Goal: Task Accomplishment & Management: Use online tool/utility

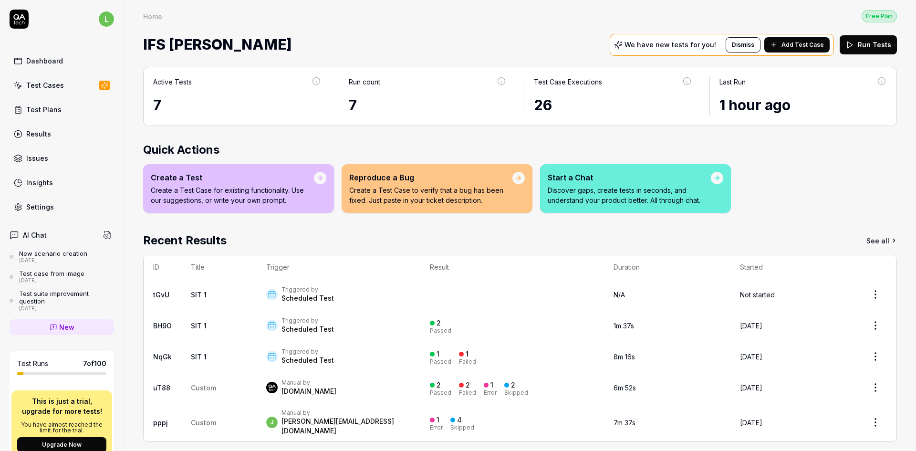
click at [57, 83] on div "Test Cases" at bounding box center [45, 85] width 38 height 10
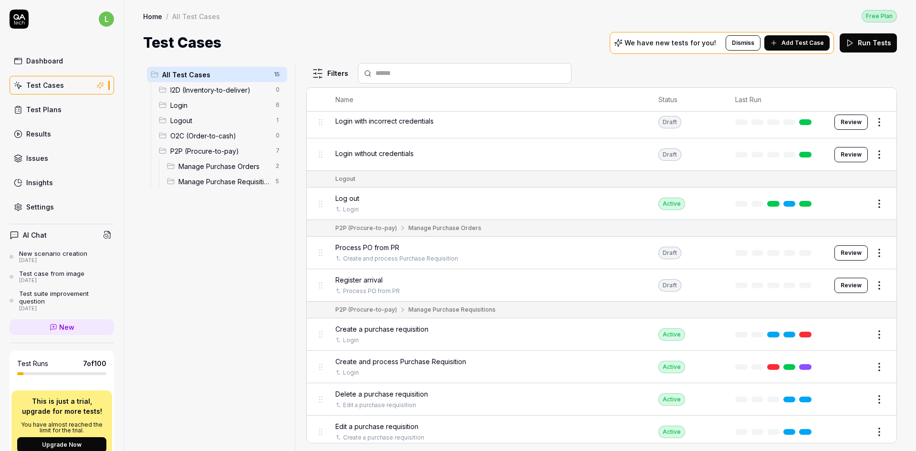
scroll to position [191, 0]
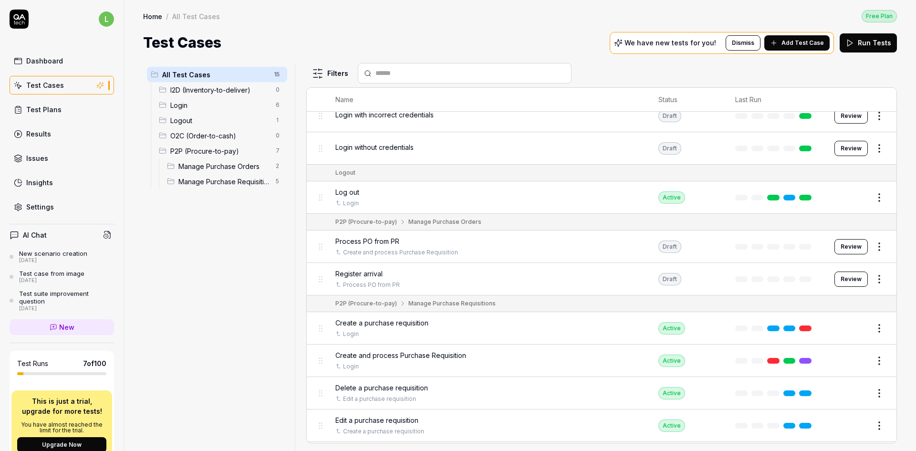
click at [212, 151] on span "P2P (Procure-to-pay)" at bounding box center [220, 151] width 100 height 10
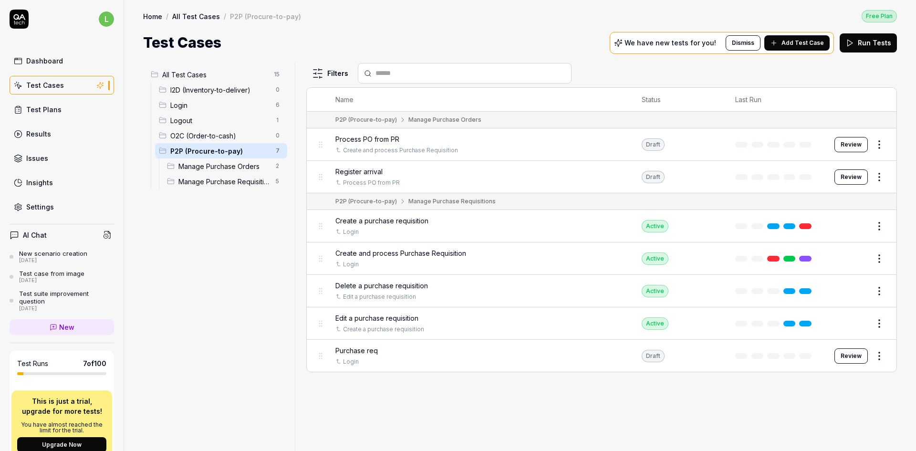
click at [212, 180] on span "Manage Purchase Requisitions" at bounding box center [224, 181] width 92 height 10
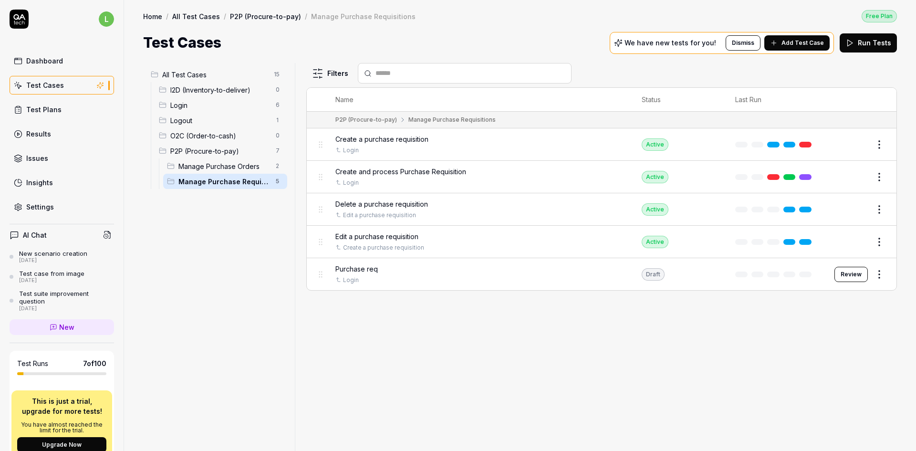
click at [415, 138] on span "Create a purchase requisition" at bounding box center [381, 139] width 93 height 10
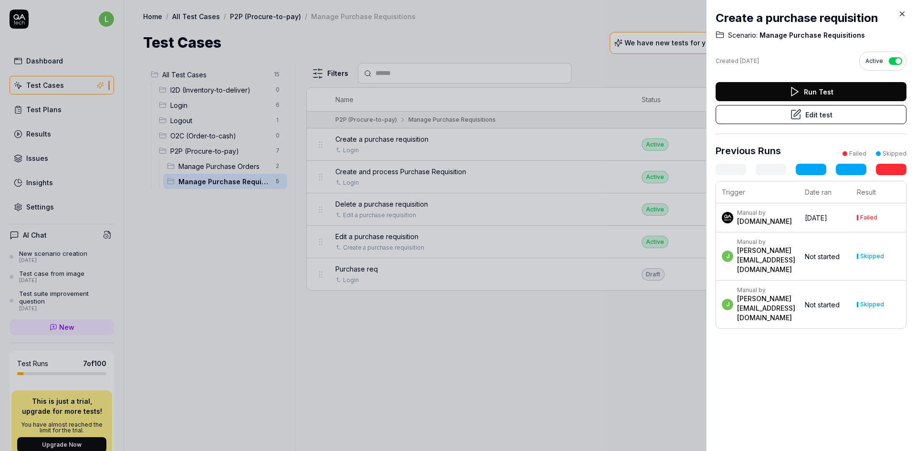
click at [826, 119] on button "Edit test" at bounding box center [810, 114] width 191 height 19
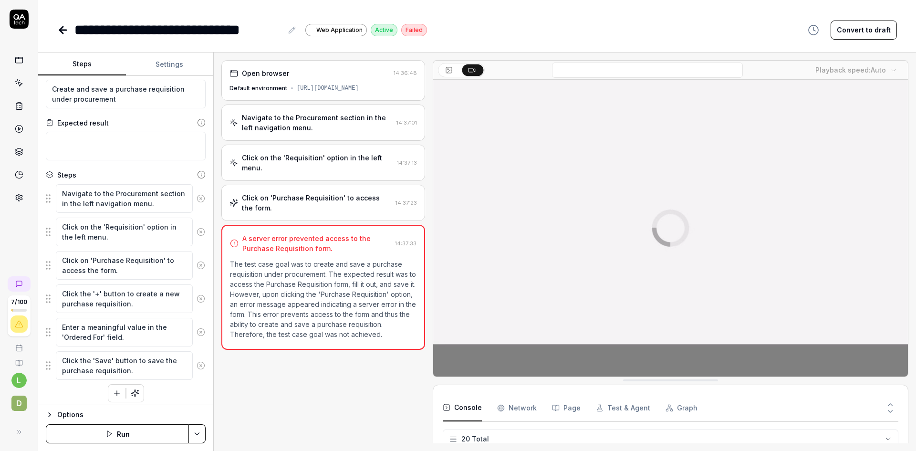
scroll to position [22, 0]
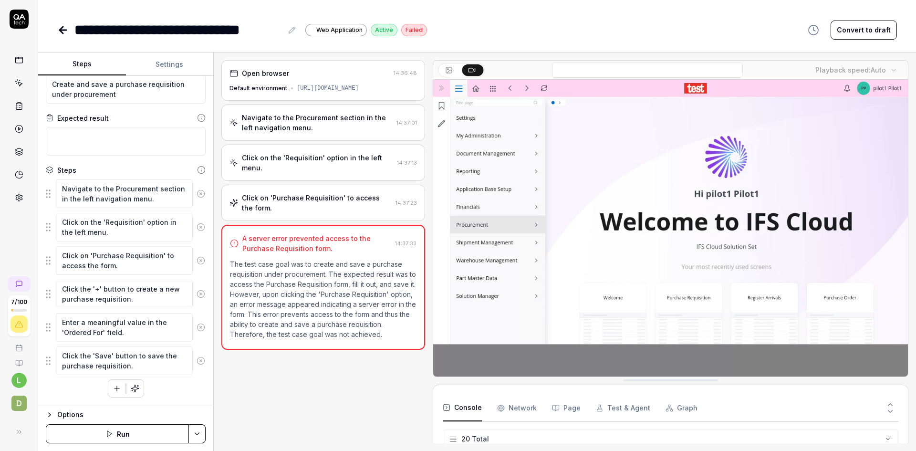
click at [64, 33] on icon at bounding box center [62, 29] width 11 height 11
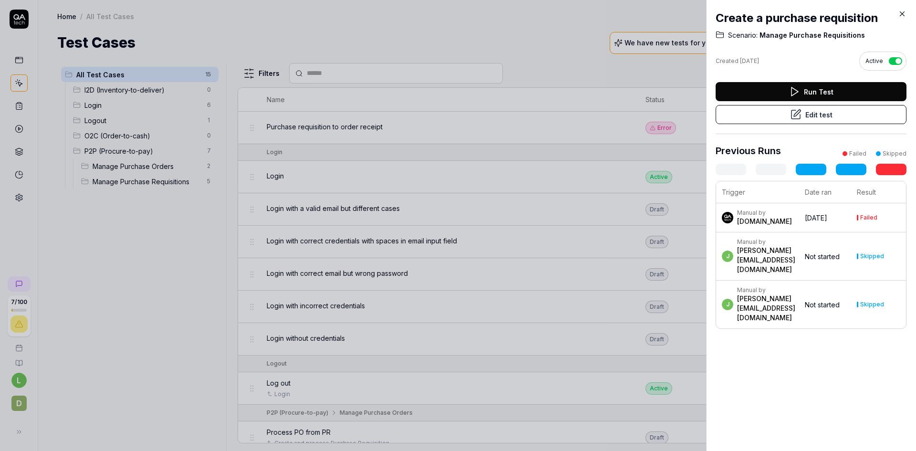
click at [901, 13] on icon at bounding box center [902, 14] width 9 height 9
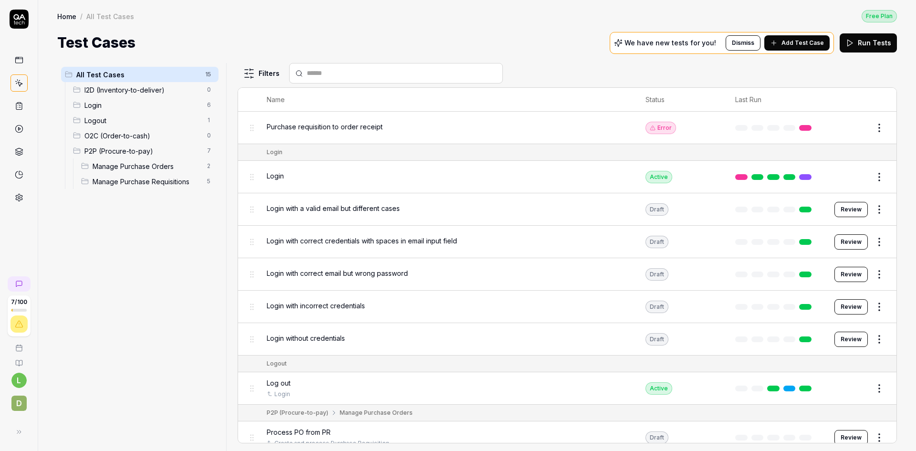
click at [119, 179] on span "Manage Purchase Requisitions" at bounding box center [147, 181] width 109 height 10
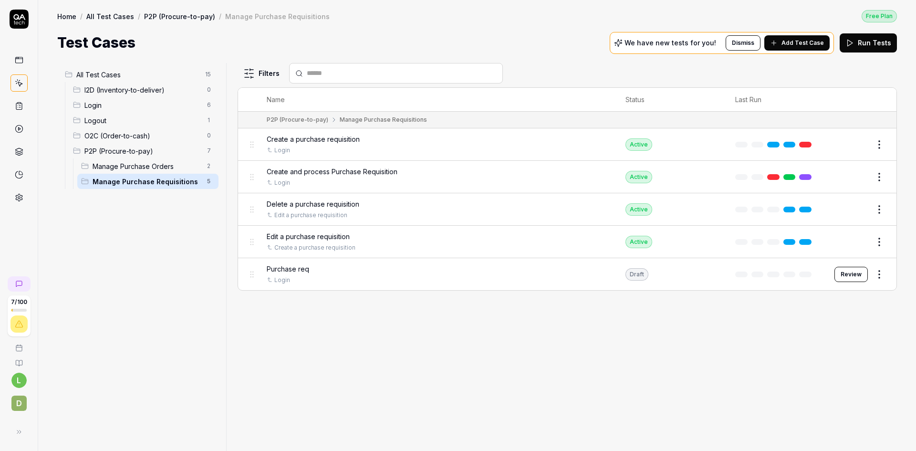
click at [353, 169] on span "Create and process Purchase Requisition" at bounding box center [332, 171] width 131 height 10
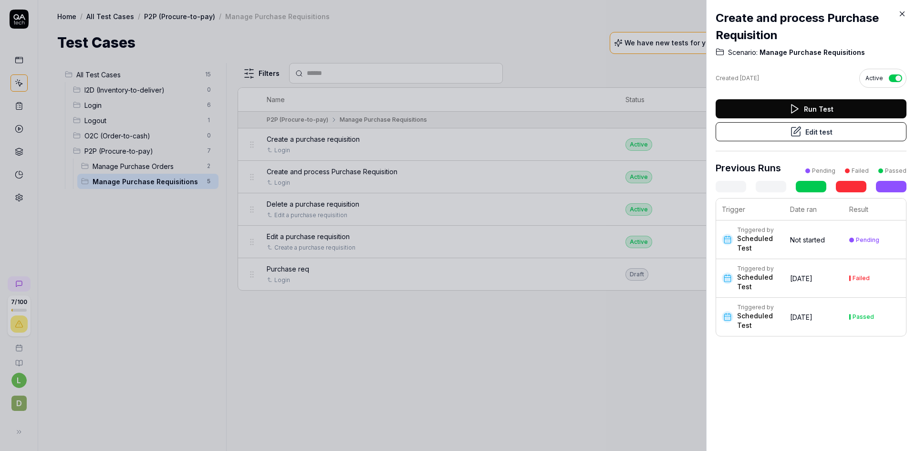
click at [818, 131] on button "Edit test" at bounding box center [810, 131] width 191 height 19
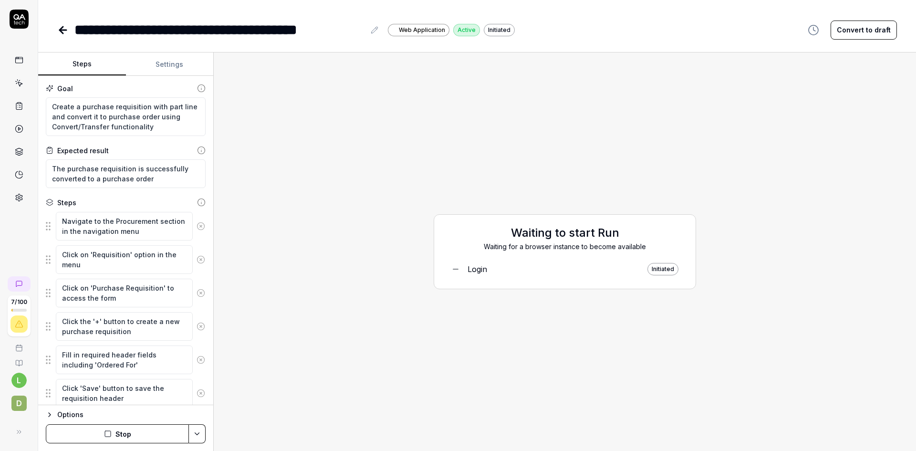
click at [478, 268] on div "Login" at bounding box center [477, 268] width 20 height 11
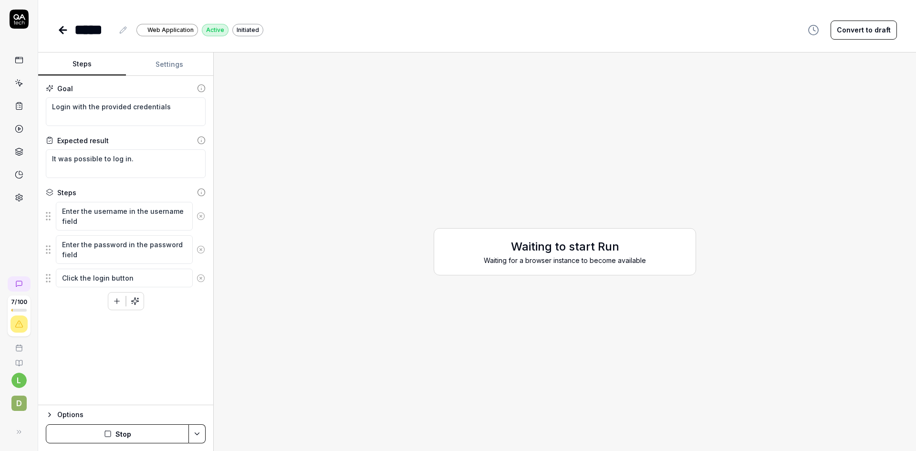
click at [61, 28] on icon at bounding box center [61, 30] width 3 height 7
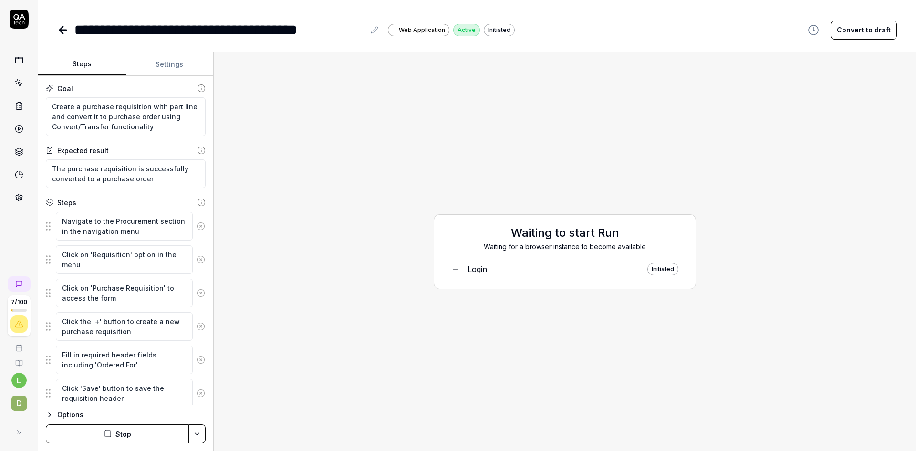
click at [121, 435] on button "Stop" at bounding box center [117, 433] width 143 height 19
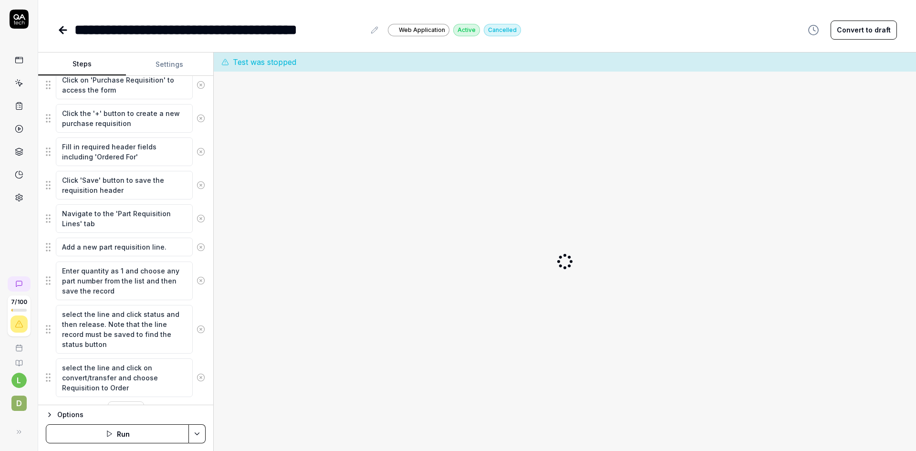
scroll to position [230, 0]
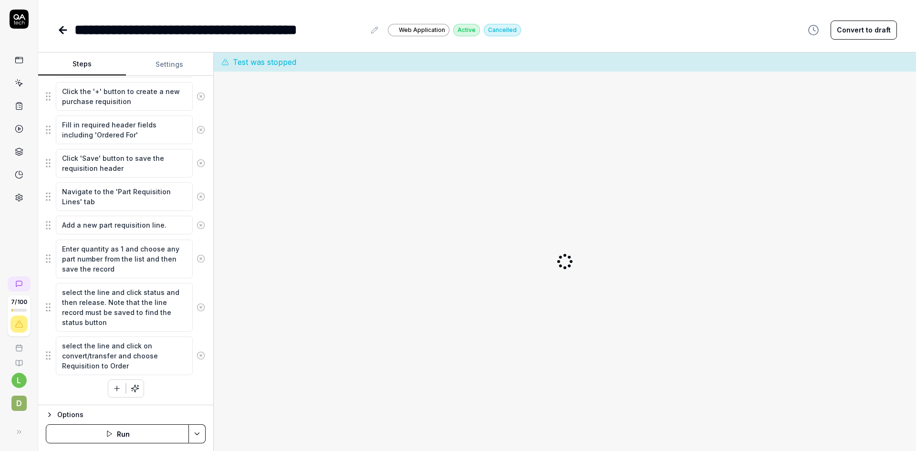
click at [61, 30] on icon at bounding box center [63, 30] width 7 height 0
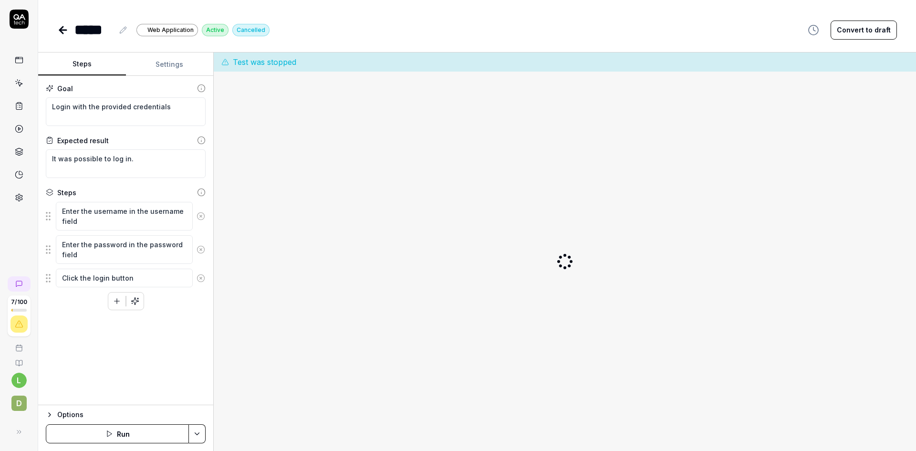
click at [61, 30] on icon at bounding box center [63, 30] width 7 height 0
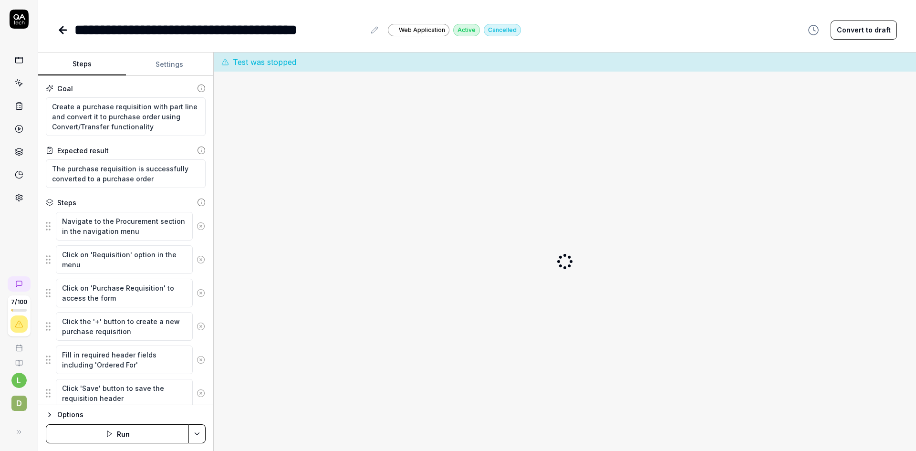
type textarea "*"
click at [20, 77] on link at bounding box center [18, 82] width 17 height 17
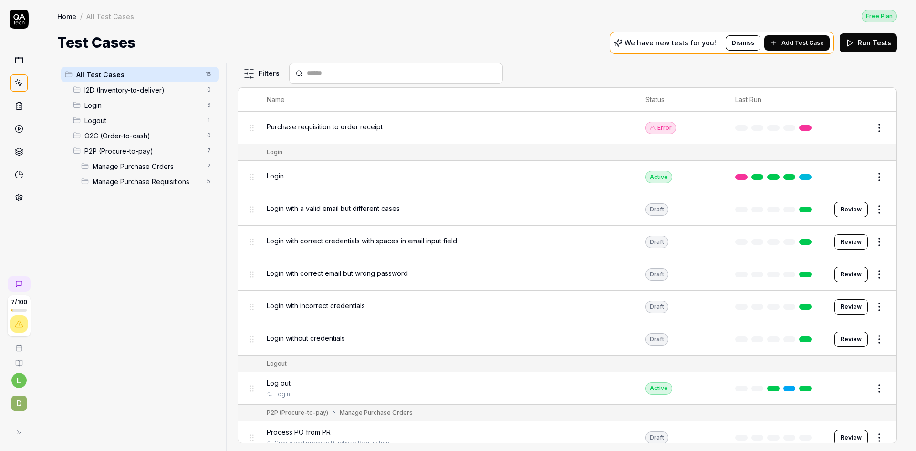
click at [129, 176] on span "Manage Purchase Requisitions" at bounding box center [147, 181] width 109 height 10
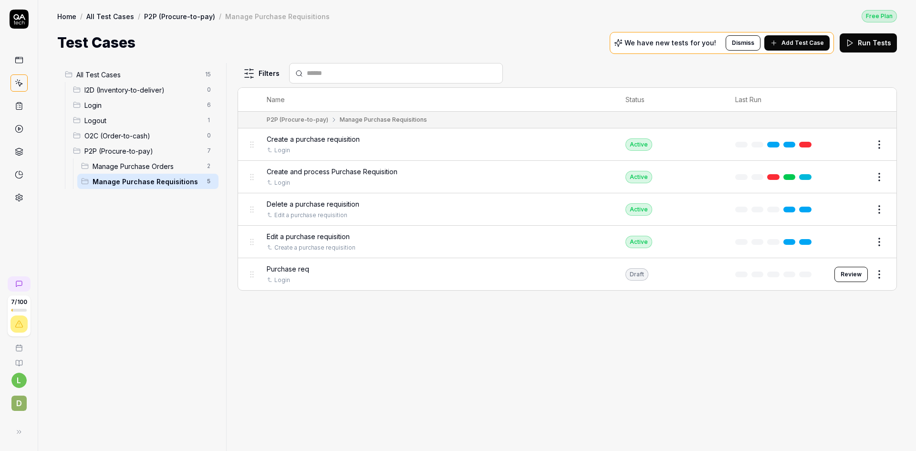
click at [878, 141] on html "7 / 100 l D Home / All Test Cases / P2P (Procure-to-pay) / Manage Purchase Requ…" at bounding box center [458, 225] width 916 height 451
click at [307, 141] on html "7 / 100 l D Home / All Test Cases / P2P (Procure-to-pay) / Manage Purchase Requ…" at bounding box center [458, 225] width 916 height 451
click at [307, 141] on span "Create a purchase requisition" at bounding box center [313, 139] width 93 height 10
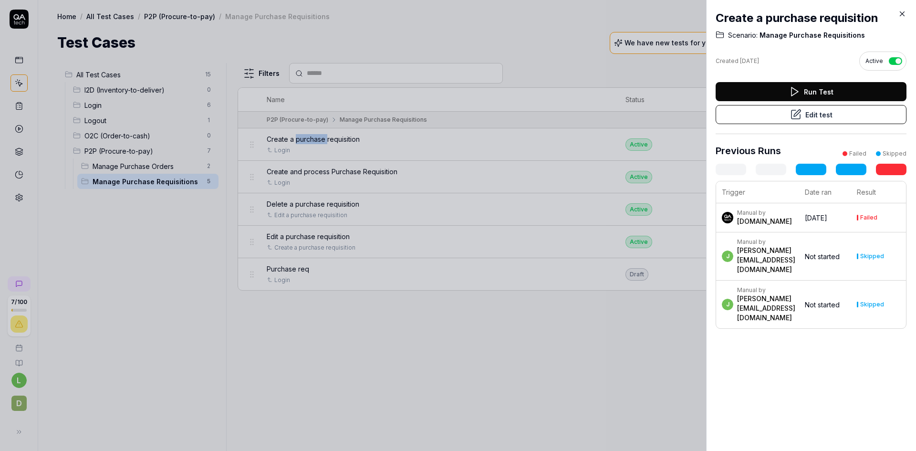
click at [888, 60] on button "button" at bounding box center [894, 61] width 13 height 8
click at [902, 13] on icon at bounding box center [902, 14] width 9 height 9
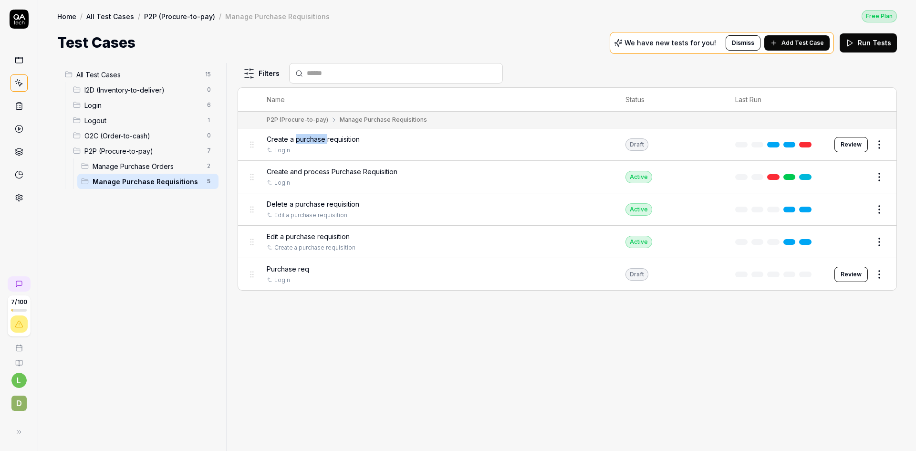
click at [325, 139] on span "Create a purchase requisition" at bounding box center [313, 139] width 93 height 10
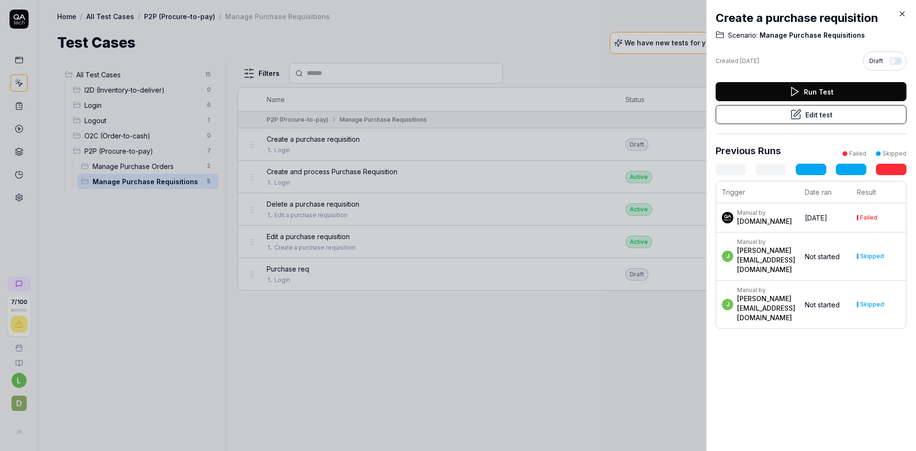
click at [790, 115] on icon at bounding box center [795, 114] width 11 height 11
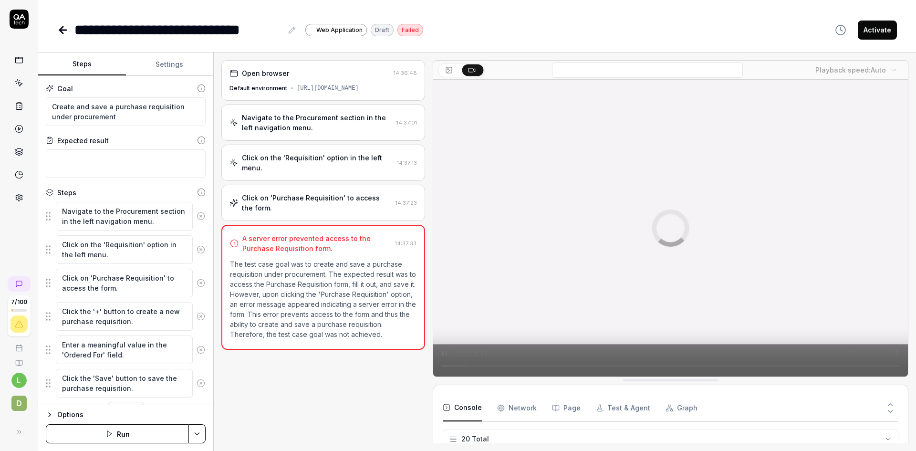
scroll to position [451, 0]
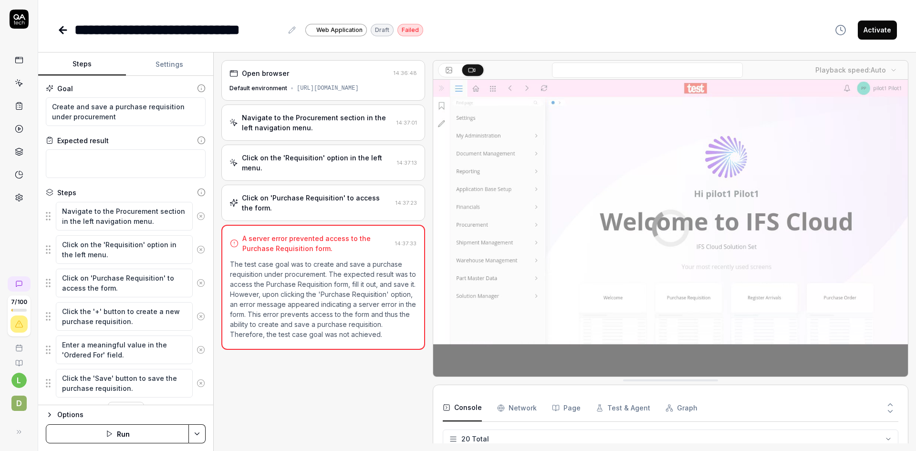
click at [196, 214] on icon at bounding box center [200, 216] width 9 height 9
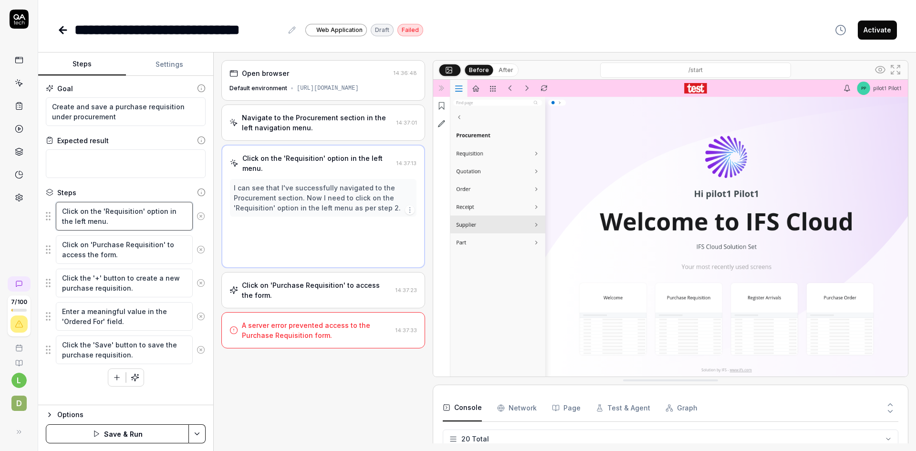
click at [192, 214] on textarea "Click on the 'Requisition' option in the left menu." at bounding box center [124, 216] width 137 height 29
click at [196, 214] on button at bounding box center [201, 215] width 16 height 19
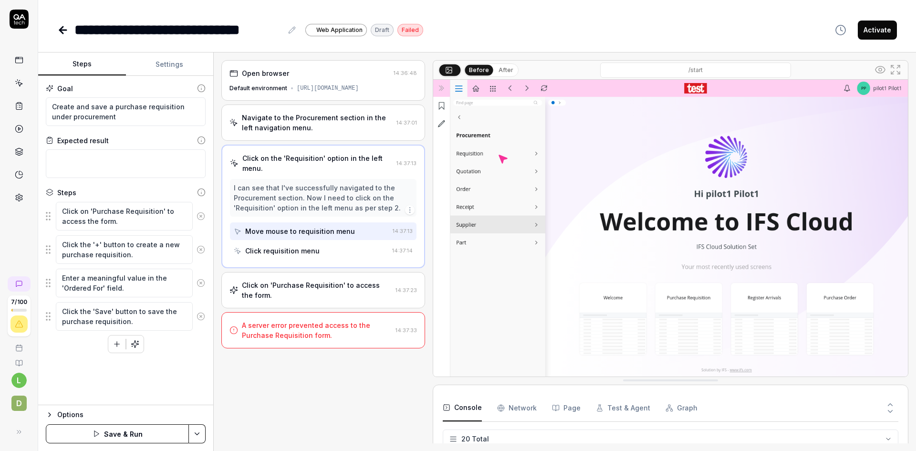
click at [200, 212] on circle at bounding box center [200, 215] width 7 height 7
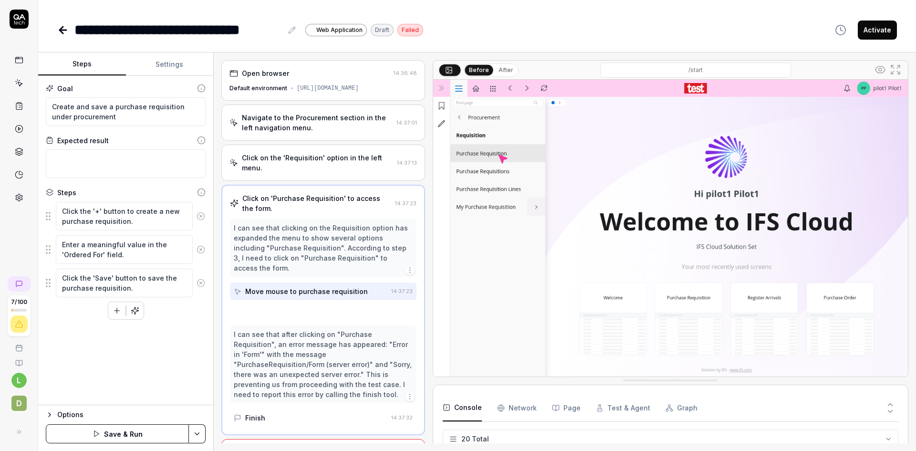
click at [200, 213] on icon at bounding box center [200, 216] width 9 height 9
click at [201, 212] on circle at bounding box center [200, 215] width 7 height 7
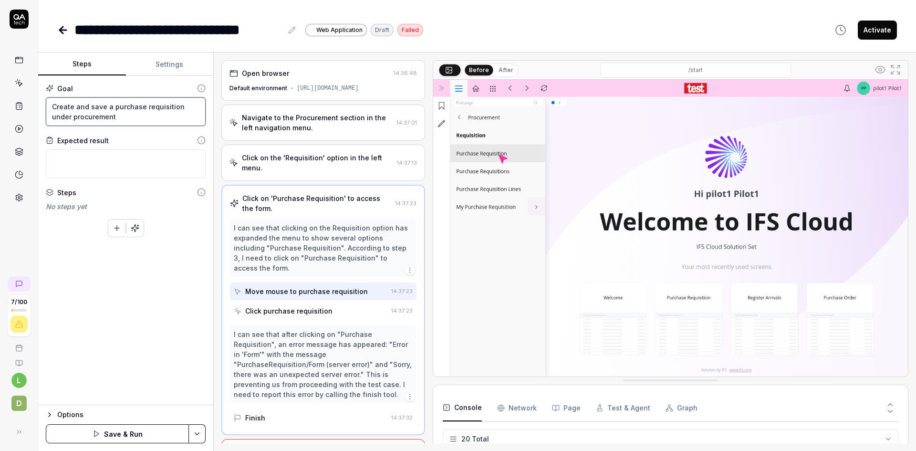
drag, startPoint x: 163, startPoint y: 120, endPoint x: 3, endPoint y: 95, distance: 161.7
click at [3, 96] on div "**********" at bounding box center [458, 225] width 916 height 451
click at [113, 118] on textarea "Create and save a purchase requisition under procurement" at bounding box center [126, 111] width 160 height 29
drag, startPoint x: 113, startPoint y: 118, endPoint x: 180, endPoint y: 106, distance: 68.2
click at [180, 106] on textarea "Create and save a purchase requisition under procurement" at bounding box center [126, 111] width 160 height 29
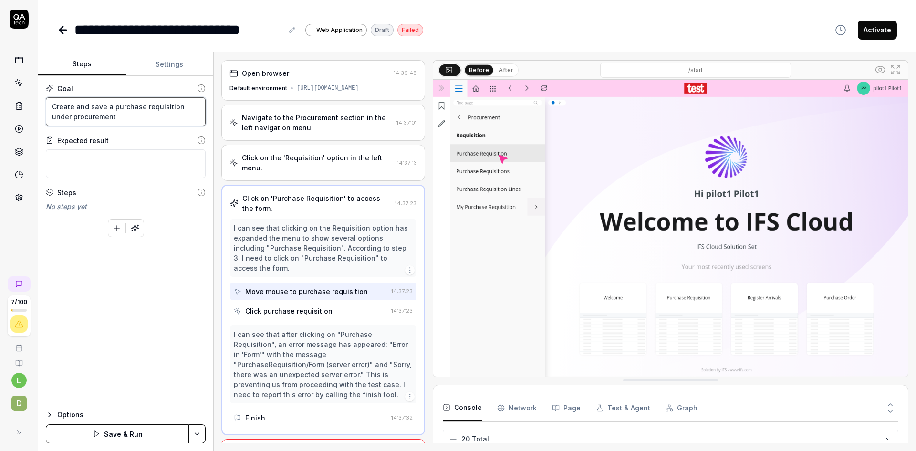
type textarea "*"
type textarea "Create and save a purchase requisition"
drag, startPoint x: 110, startPoint y: 106, endPoint x: 90, endPoint y: 108, distance: 20.1
click at [90, 108] on textarea "Create and save a purchase requisition" at bounding box center [126, 111] width 160 height 29
type textarea "*"
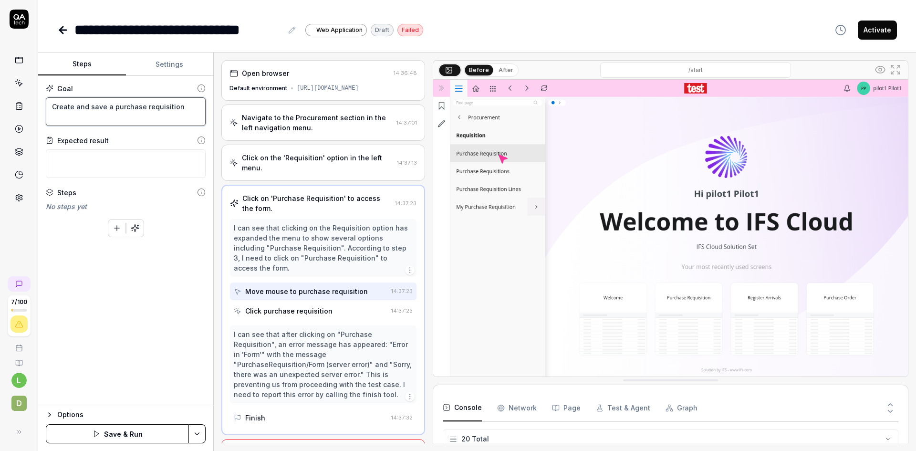
type textarea "Create and purchase requisition"
type textarea "*"
type textarea "Create and purchase requisition"
click at [165, 107] on textarea "Create and purchase requisition" at bounding box center [126, 111] width 160 height 29
type textarea "*"
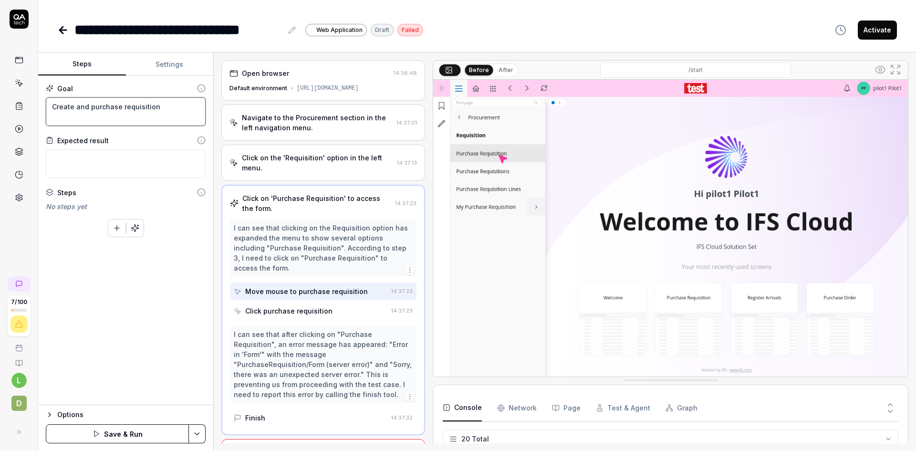
type textarea "Create and purchase requisition w"
type textarea "*"
type textarea "Create and purchase requisition wi"
type textarea "*"
type textarea "Create and purchase requisition wit"
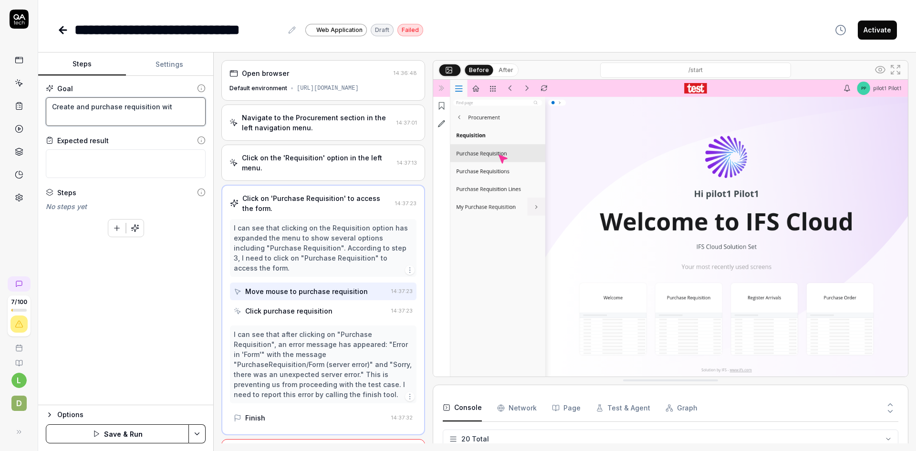
type textarea "*"
type textarea "Create and purchase requisition with"
type textarea "*"
type textarea "Create and purchase requisition with"
type textarea "*"
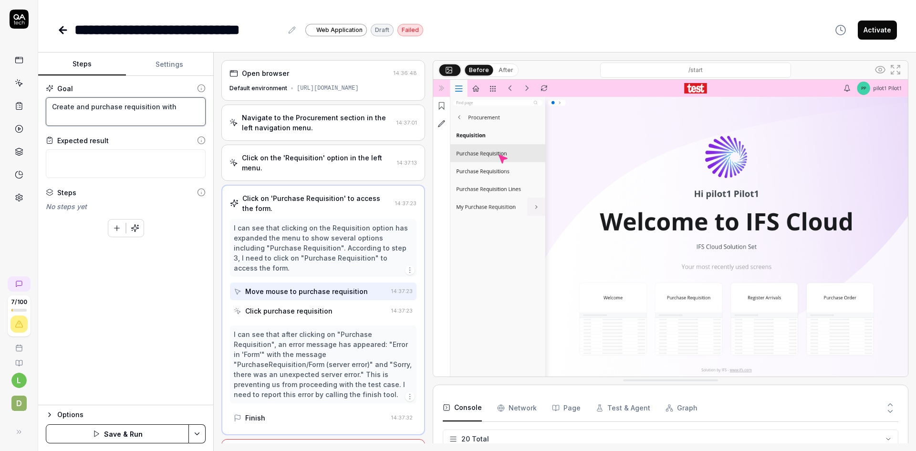
type textarea "Create and purchase requisition with a"
type textarea "*"
type textarea "Create and purchase requisition with a"
type textarea "*"
type textarea "Create and purchase requisition with a p"
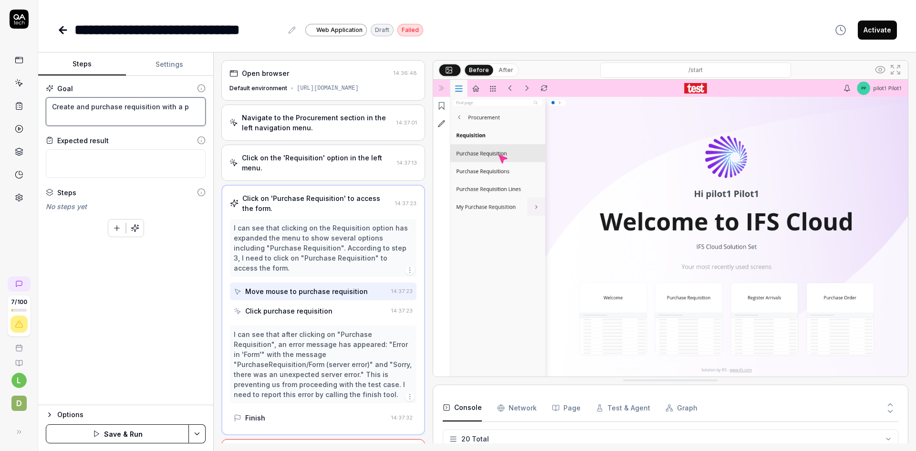
type textarea "*"
type textarea "Create and purchase requisition with a pa"
type textarea "*"
type textarea "Create and purchase requisition with a par"
type textarea "*"
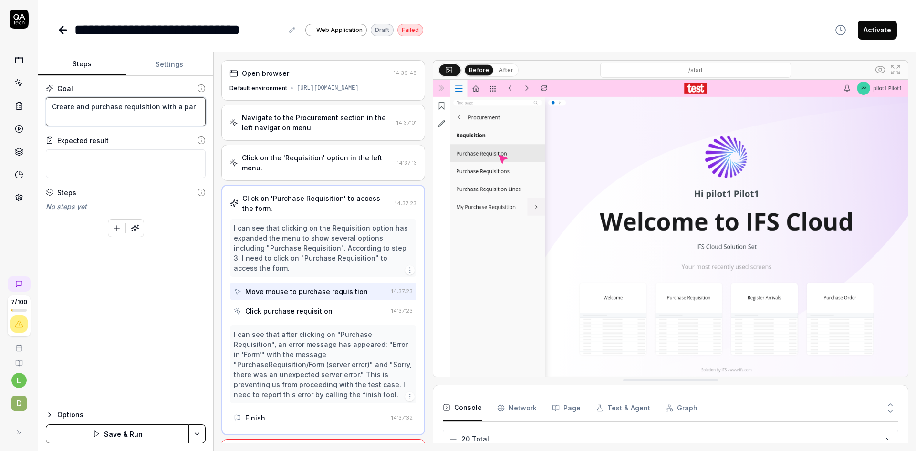
type textarea "Create and purchase requisition with a part"
type textarea "*"
type textarea "Create and purchase requisition with a part"
type textarea "*"
type textarea "Create and purchase requisition with a part l"
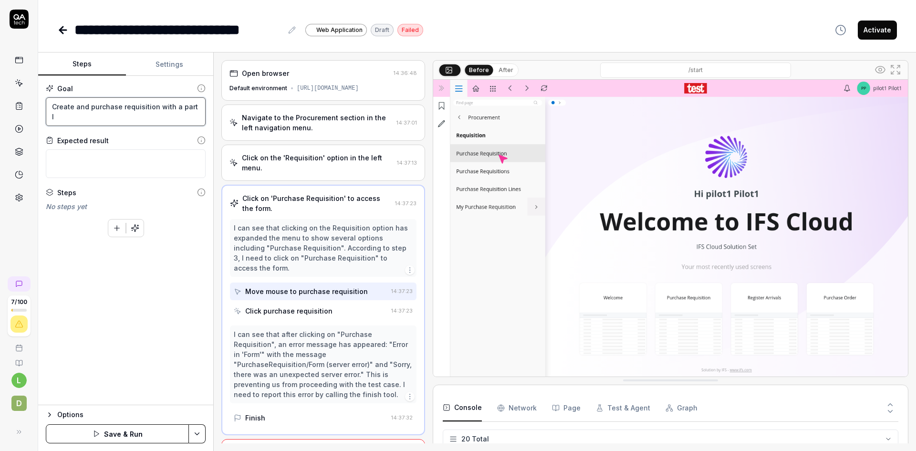
type textarea "*"
type textarea "Create and purchase requisition with a part li"
type textarea "*"
type textarea "Create and purchase requisition with a part lin"
type textarea "*"
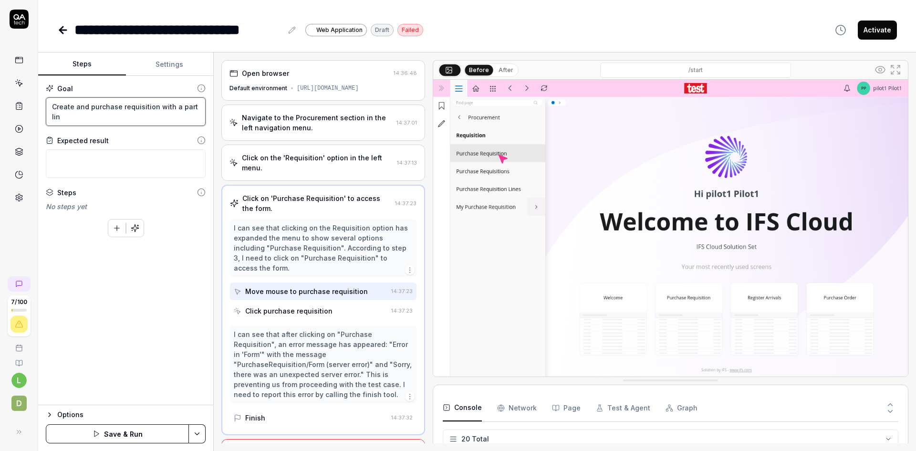
type textarea "Create and purchase requisition with a part line"
type textarea "*"
type textarea "Create and purchase requisition with a part line"
type textarea "*"
type textarea "Create and purchase requisition with a part line a"
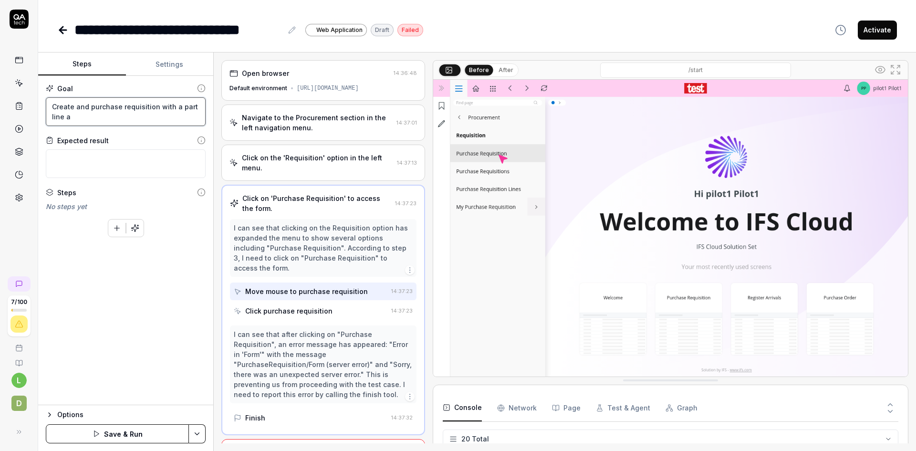
type textarea "*"
type textarea "Create and purchase requisition with a part line an"
type textarea "*"
type textarea "Create and purchase requisition with a part line and"
type textarea "*"
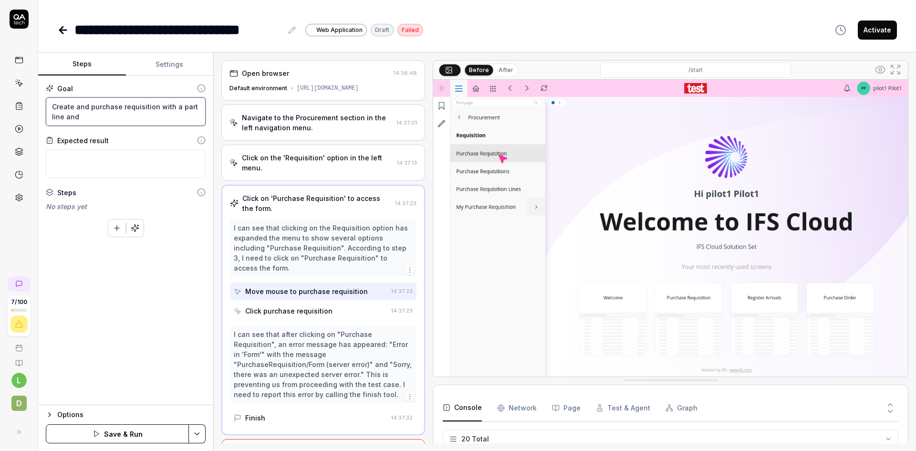
type textarea "Create and purchase requisition with a part line and"
type textarea "*"
type textarea "Create and purchase requisition with a part line and c"
type textarea "*"
type textarea "Create and purchase requisition with a part line and co"
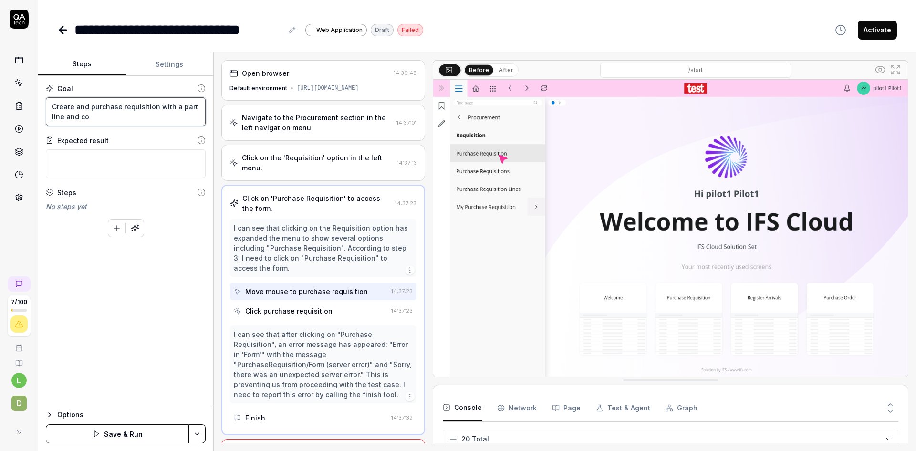
type textarea "*"
type textarea "Create and purchase requisition with a part line and con"
type textarea "*"
type textarea "Create and purchase requisition with a part line and conv"
type textarea "*"
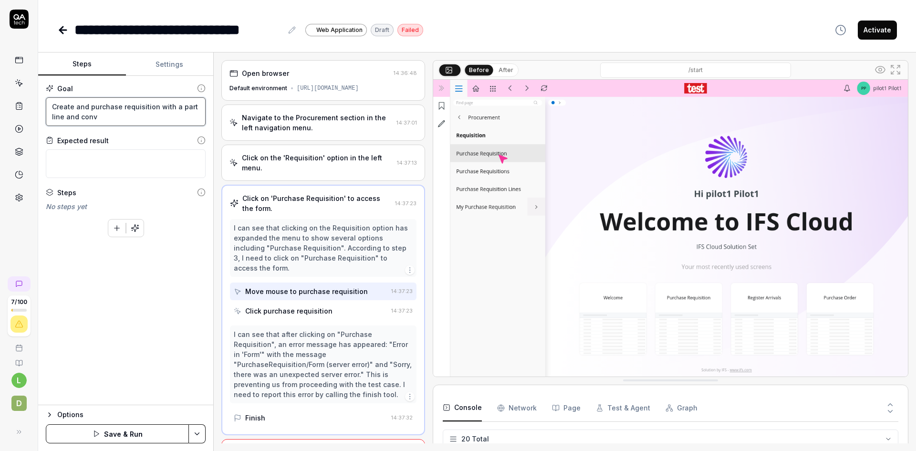
type textarea "Create and purchase requisition with a part line and conve"
type textarea "*"
type textarea "Create and purchase requisition with a part line and conver"
type textarea "*"
type textarea "Create and purchase requisition with a part line and convert"
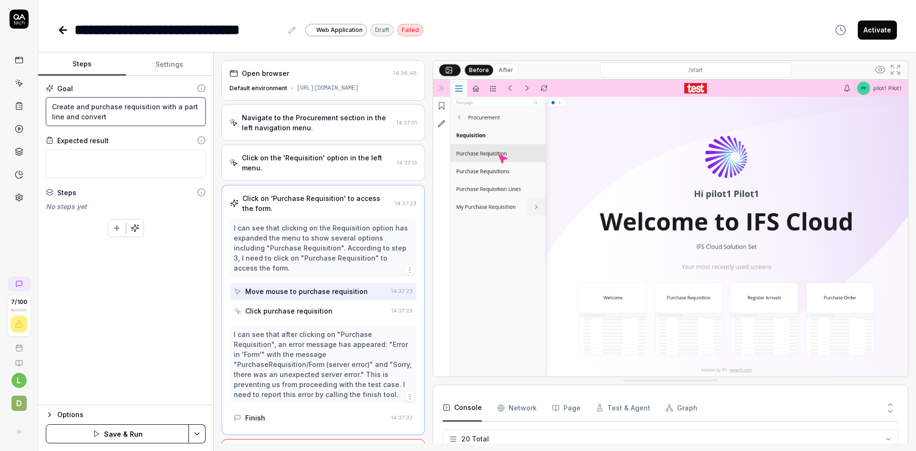
type textarea "*"
type textarea "Create and purchase requisition with a part line and convert"
type textarea "*"
type textarea "Create and purchase requisition with a part line and convert i"
type textarea "*"
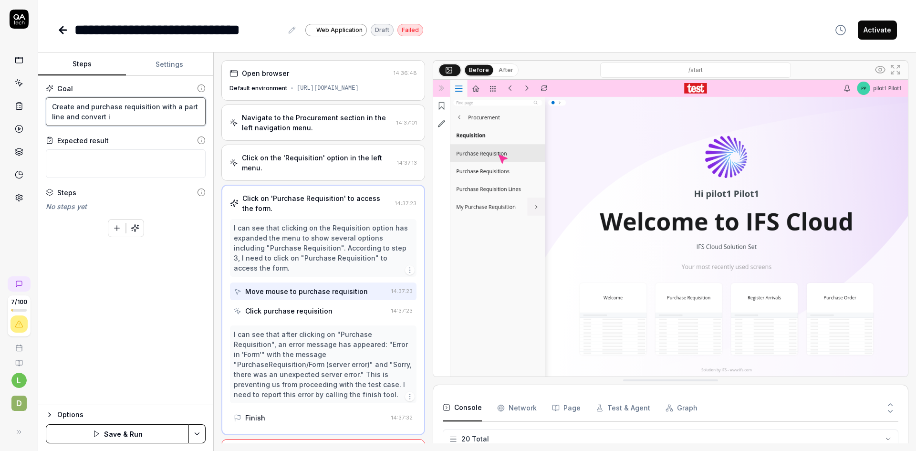
type textarea "Create and purchase requisition with a part line and convert it"
type textarea "*"
type textarea "Create and purchase requisition with a part line and convert it"
type textarea "*"
type textarea "Create and purchase requisition with a part line and convert it t"
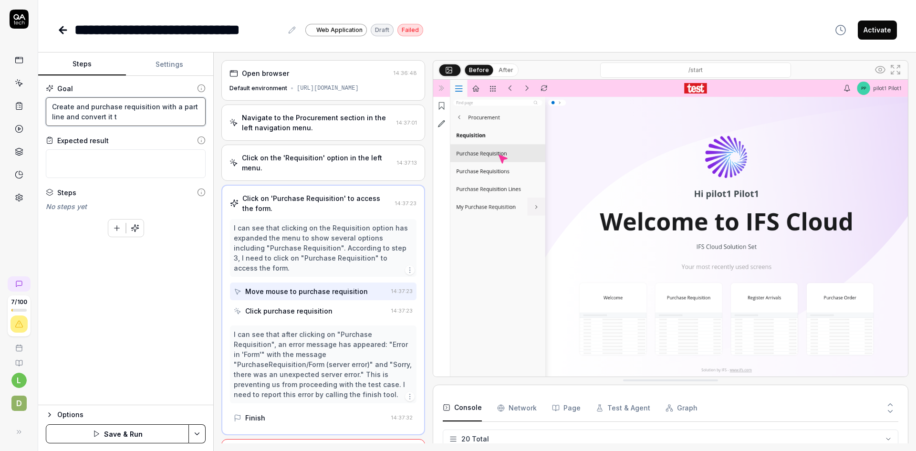
type textarea "*"
type textarea "Create and purchase requisition with a part line and convert it to"
type textarea "*"
type textarea "Create and purchase requisition with a part line and convert it to"
type textarea "*"
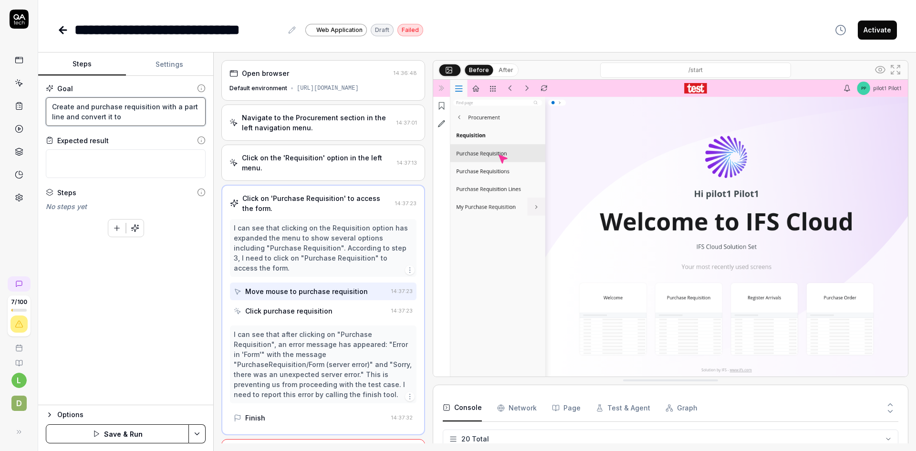
type textarea "Create and purchase requisition with a part line and convert it to a"
type textarea "*"
type textarea "Create and purchase requisition with a part line and convert it to a"
type textarea "*"
type textarea "Create and purchase requisition with a part line and convert it to a p"
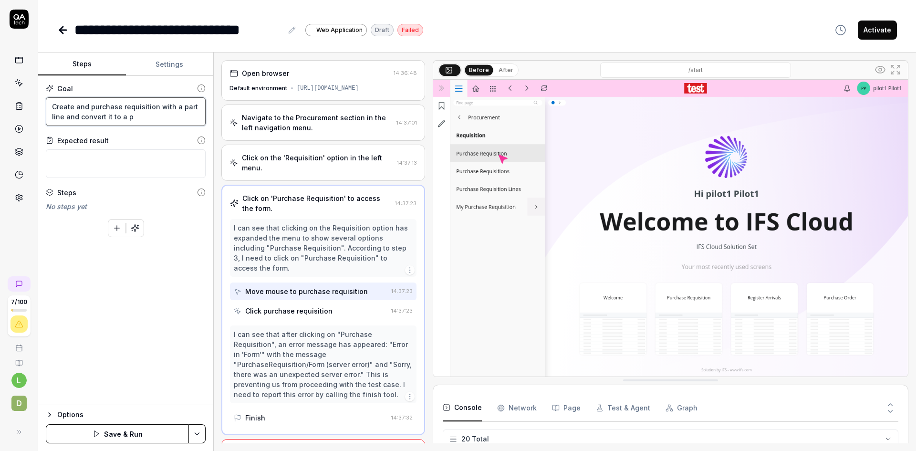
type textarea "*"
type textarea "Create and purchase requisition with a part line and convert it to a pu"
type textarea "*"
type textarea "Create and purchase requisition with a part line and convert it to a pur"
type textarea "*"
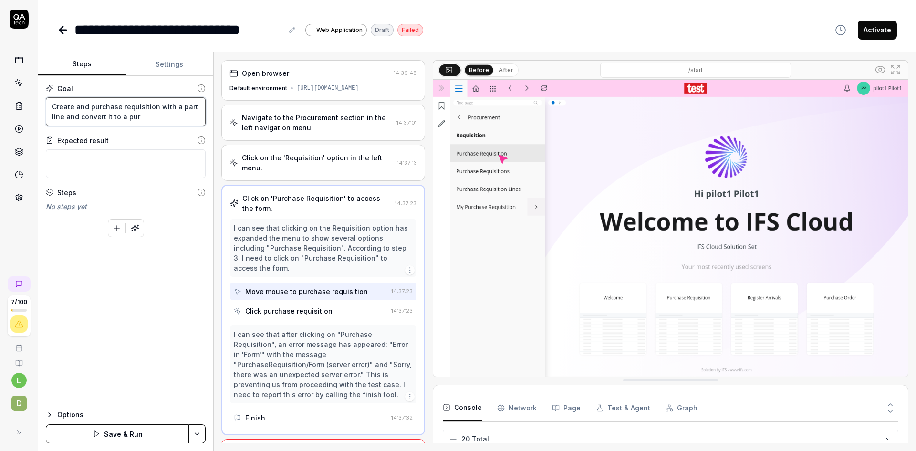
type textarea "Create and purchase requisition with a part line and convert it to a purc"
type textarea "*"
type textarea "Create and purchase requisition with a part line and convert it to a purch"
type textarea "*"
type textarea "Create and purchase requisition with a part line and convert it to a purcha"
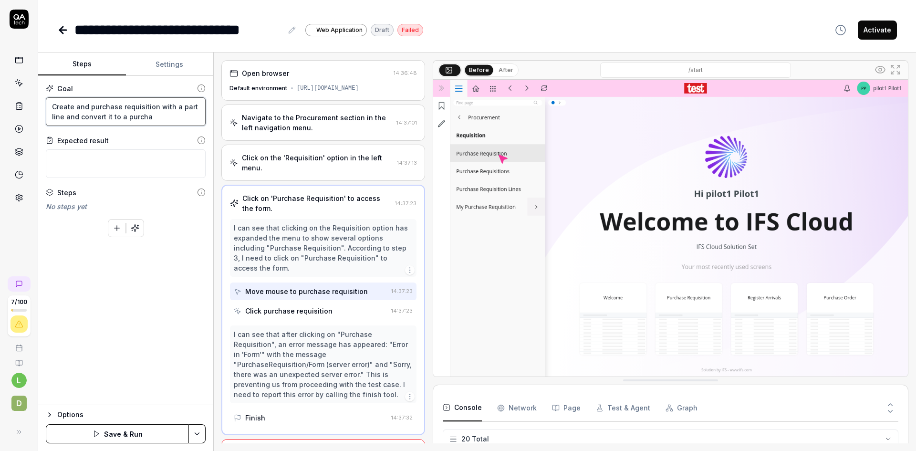
type textarea "*"
type textarea "Create and purchase requisition with a part line and convert it to a purchas"
type textarea "*"
type textarea "Create and purchase requisition with a part line and convert it to a purchase"
type textarea "*"
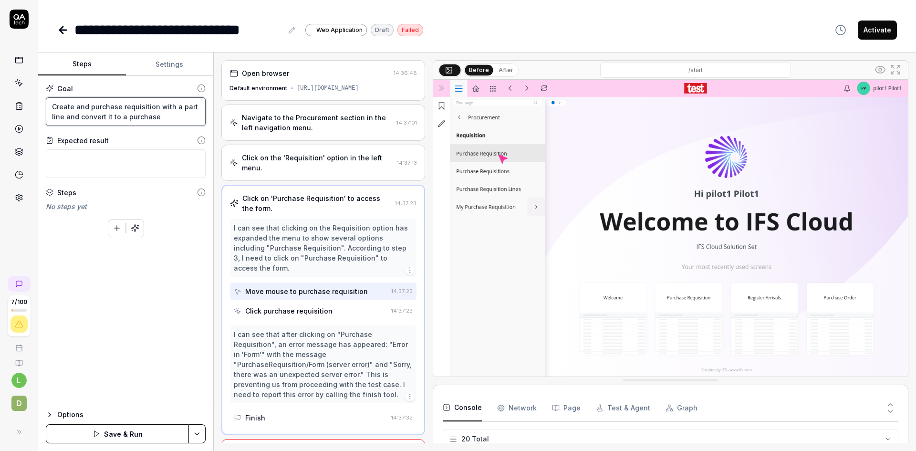
type textarea "Create and purchase requisition with a part line and convert it to a purchase"
type textarea "*"
type textarea "Create and purchase requisition with a part line and convert it to a purchase o"
type textarea "*"
type textarea "Create and purchase requisition with a part line and convert it to a purchase or"
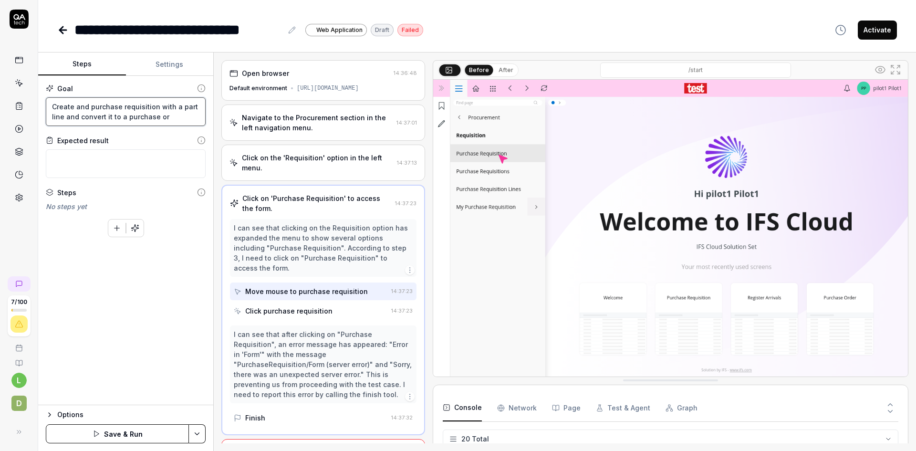
type textarea "*"
type textarea "Create and purchase requisition with a part line and convert it to a purchase o…"
type textarea "*"
type textarea "Create and purchase requisition with a part line and convert it to a purchase o…"
type textarea "*"
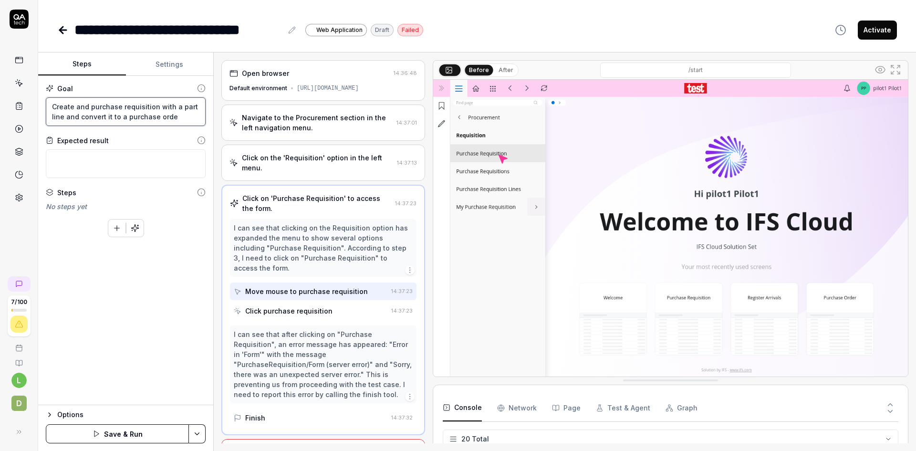
type textarea "Create and purchase requisition with a part line and convert it to a purchase o…"
type textarea "*"
type textarea "Create and purchase requisition with a part line and convert it to a purchase o…"
type textarea "*"
type textarea "A"
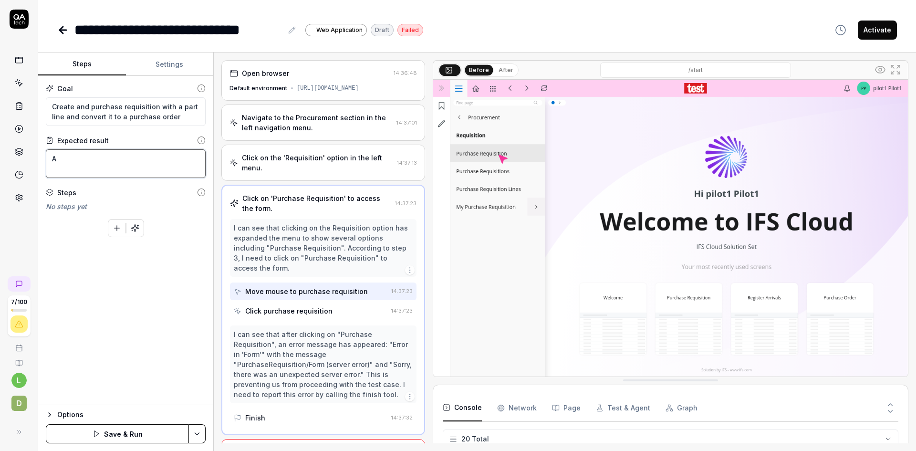
type textarea "*"
type textarea "A"
type textarea "*"
type textarea "A p"
type textarea "*"
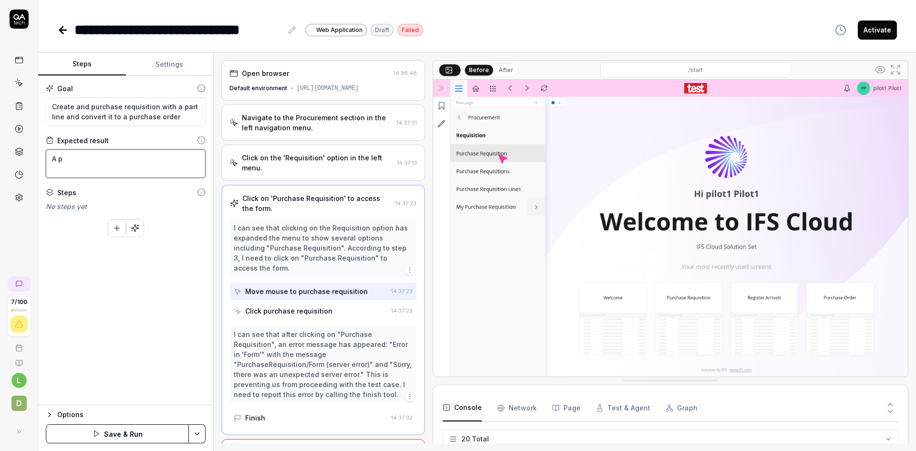
type textarea "A pu"
type textarea "*"
type textarea "A pur"
type textarea "*"
type textarea "A purc"
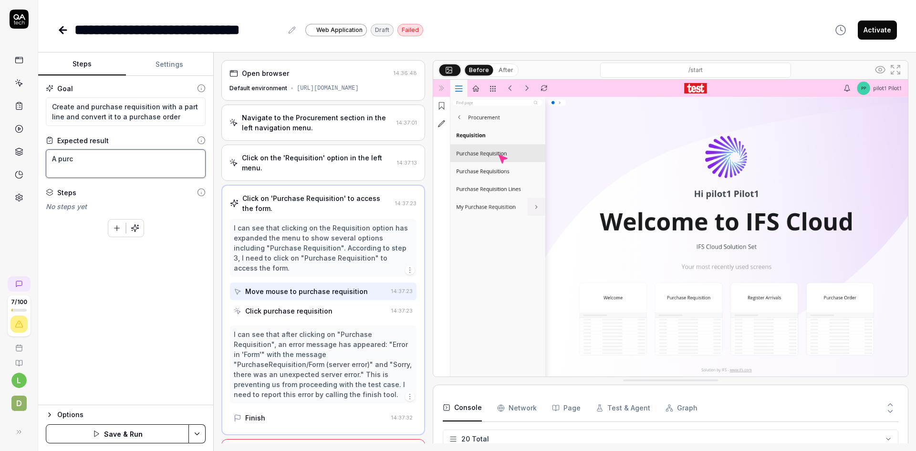
type textarea "*"
type textarea "A purch"
type textarea "*"
type textarea "A purcha"
type textarea "*"
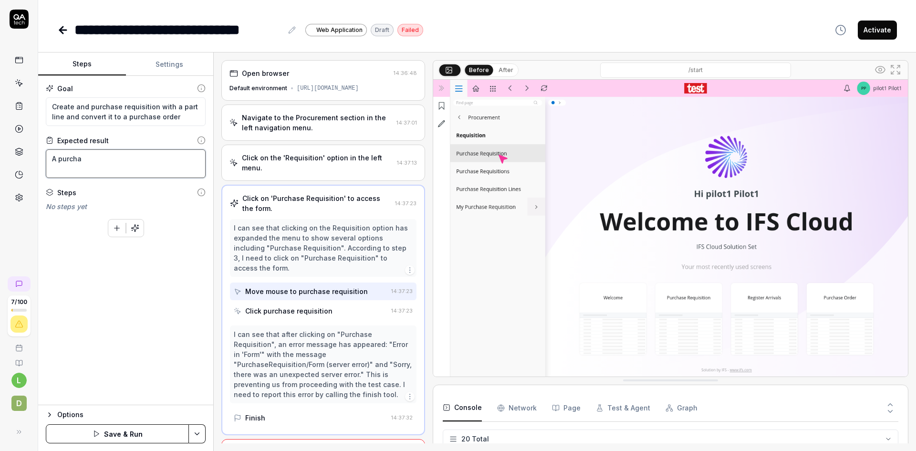
type textarea "A purchas"
type textarea "*"
type textarea "A purchase"
type textarea "*"
type textarea "A purchase"
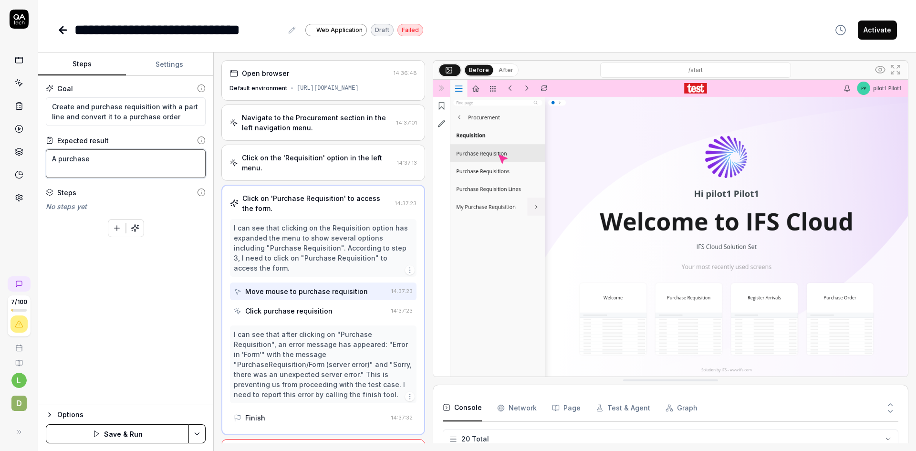
type textarea "*"
type textarea "A purchase r"
type textarea "*"
type textarea "A purchase re"
type textarea "*"
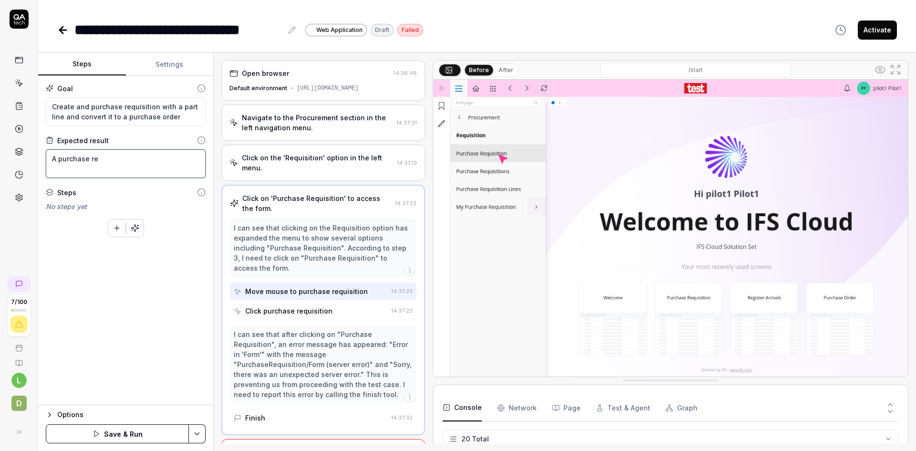
type textarea "A purchase req"
type textarea "*"
type textarea "A purchase requ"
type textarea "*"
type textarea "A purchase requi"
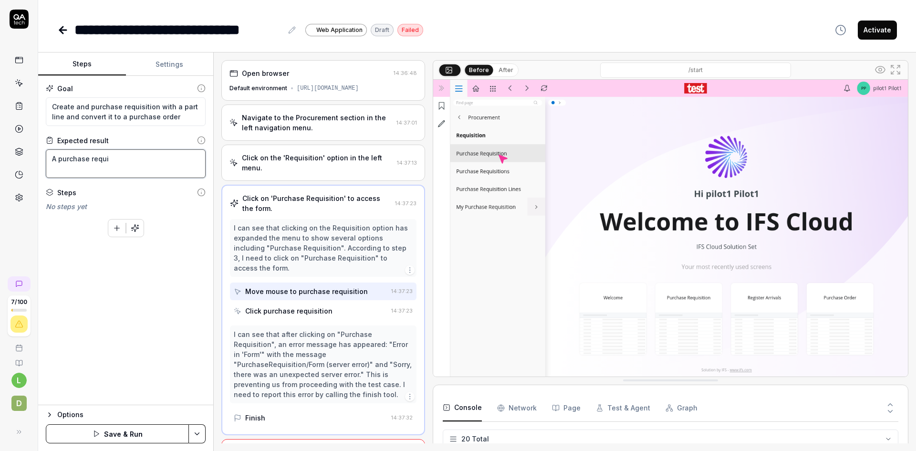
type textarea "*"
type textarea "A purchase requis"
type textarea "*"
type textarea "A purchase requisi"
type textarea "*"
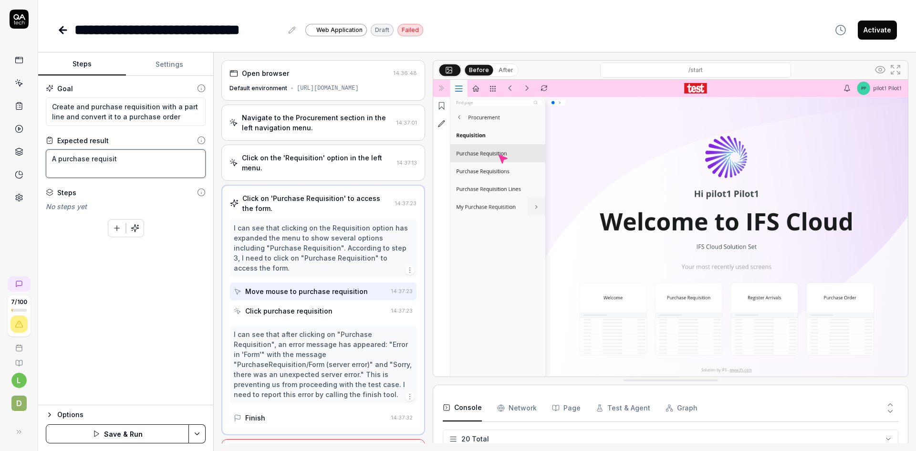
type textarea "A purchase requisiti"
type textarea "*"
type textarea "A purchase requisitio"
type textarea "*"
type textarea "A purchase requisition"
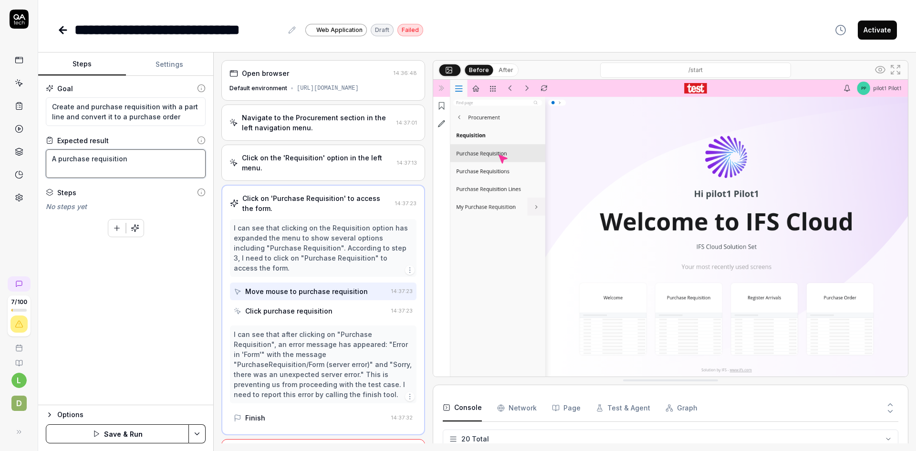
type textarea "*"
type textarea "A purchase requisition"
type textarea "*"
type textarea "A purchase requisition ha"
type textarea "*"
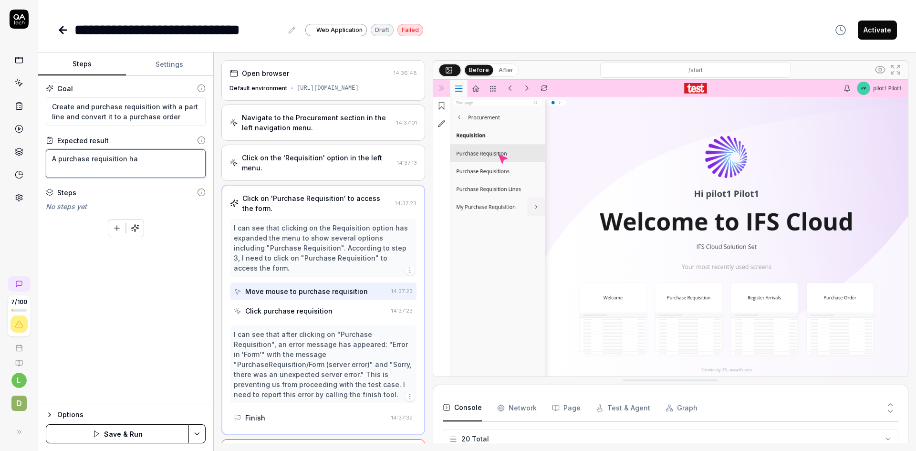
type textarea "A purchase requisition has"
type textarea "*"
type textarea "A purchase requisition has"
type textarea "*"
type textarea "A purchase requisition has s"
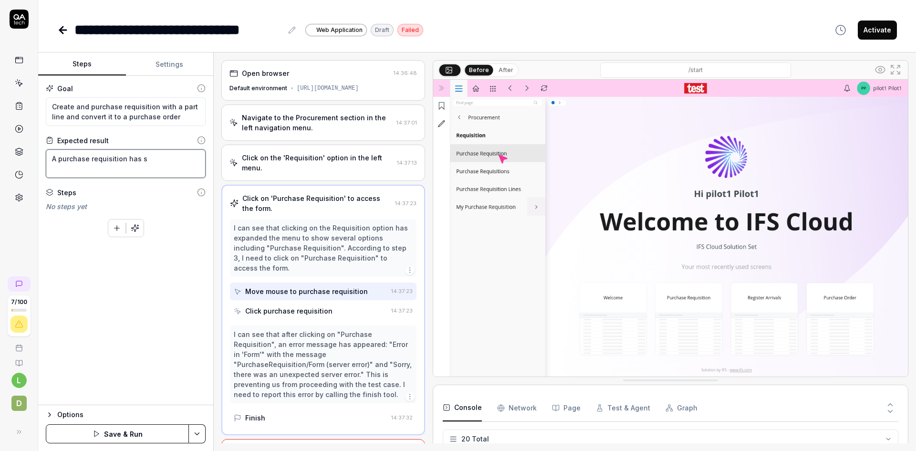
type textarea "*"
type textarea "A purchase requisition has su"
type textarea "*"
type textarea "A purchase requisition has suc"
type textarea "*"
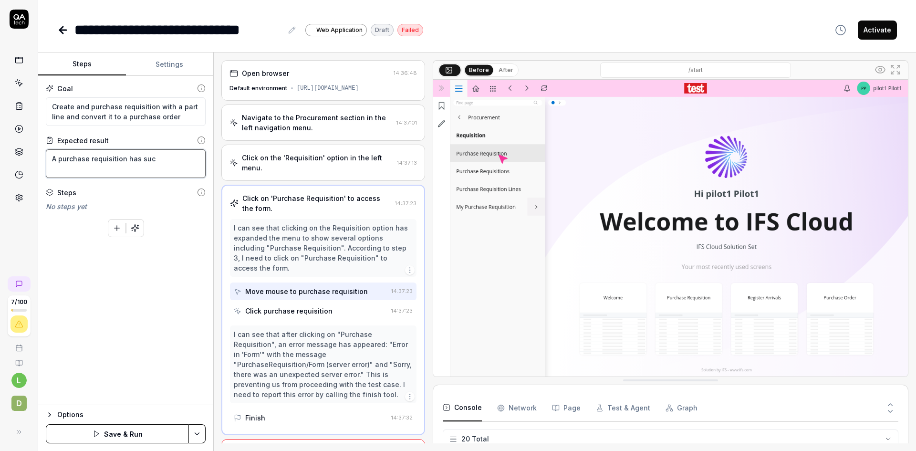
type textarea "A purchase requisition has succ"
type textarea "*"
type textarea "A purchase requisition has succe"
type textarea "*"
type textarea "A purchase requisition has succes"
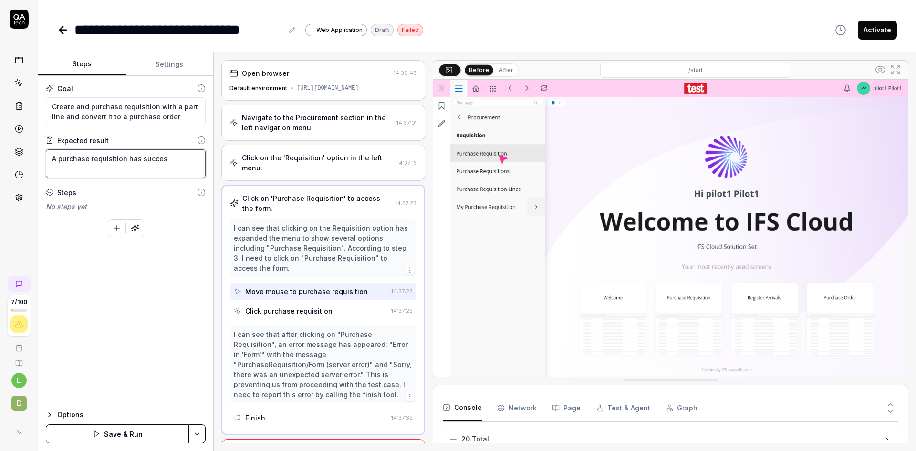
type textarea "*"
type textarea "A purchase requisition has success"
type textarea "*"
type textarea "A purchase requisition has successf"
type textarea "*"
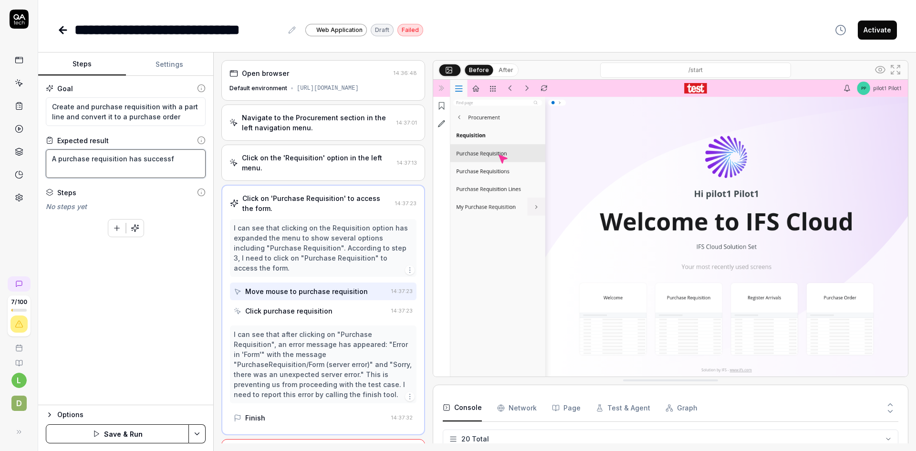
type textarea "A purchase requisition has successfu"
type textarea "*"
type textarea "A purchase requisition has successful"
type textarea "*"
type textarea "A purchase requisition has successfull"
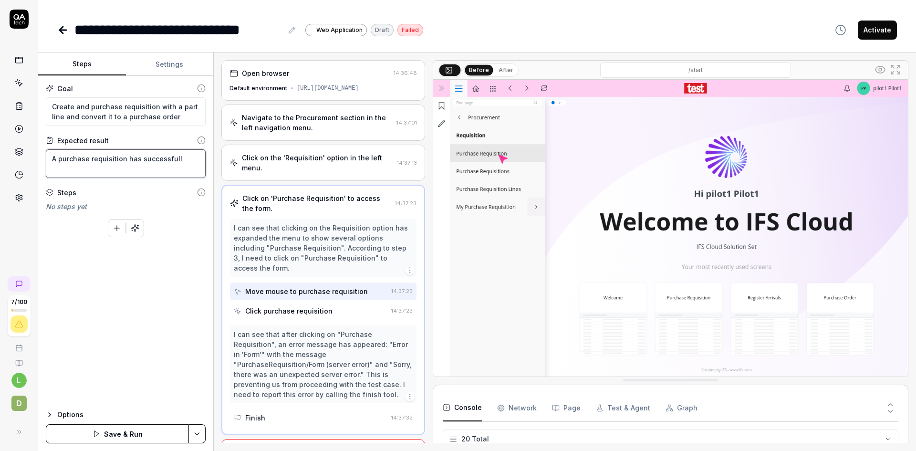
type textarea "*"
type textarea "A purchase requisition has successfully"
type textarea "*"
type textarea "A purchase requisition has successfully"
type textarea "*"
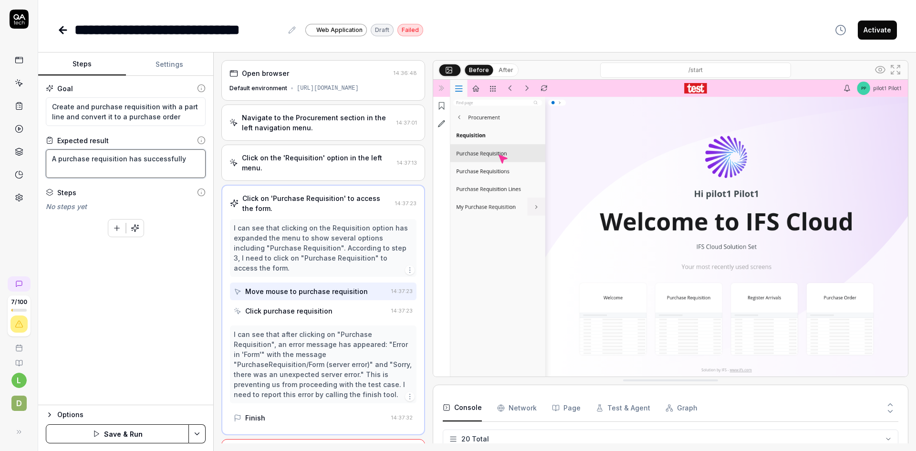
type textarea "A purchase requisition has successfully c"
type textarea "*"
type textarea "A purchase requisition has successfully cr"
type textarea "*"
type textarea "A purchase requisition has successfully cre"
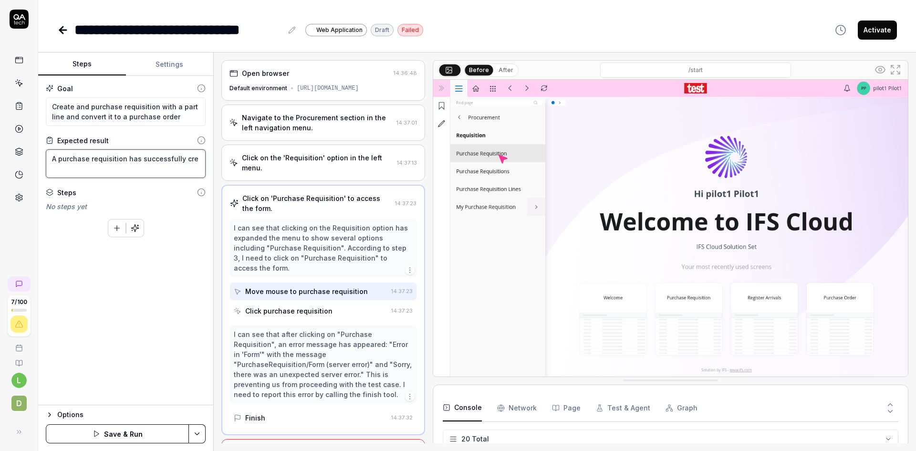
type textarea "*"
type textarea "A purchase requisition has successfully crea"
type textarea "*"
type textarea "A purchase requisition has successfully create"
type textarea "*"
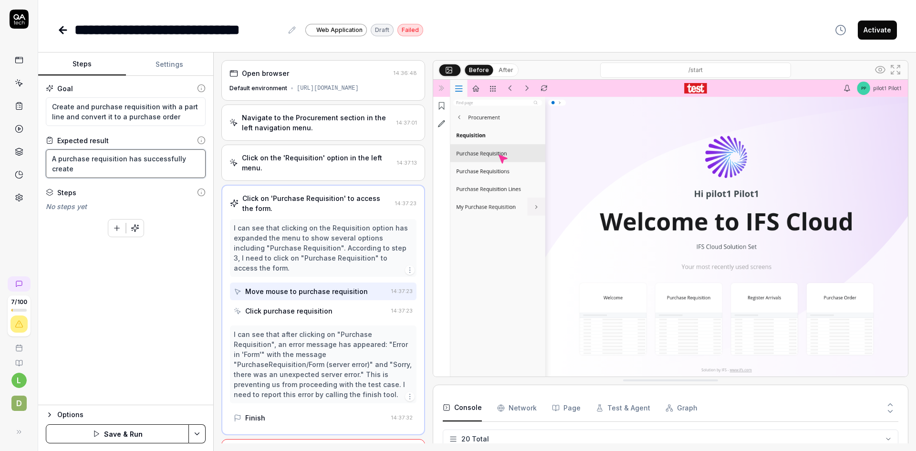
type textarea "A purchase requisition has successfully created"
type textarea "*"
type textarea "A purchase requisition has successfully created"
click at [55, 161] on textarea "A purchase requisition has successfully created a purchase order" at bounding box center [126, 163] width 160 height 29
click at [126, 430] on button "Save & Run" at bounding box center [117, 433] width 143 height 19
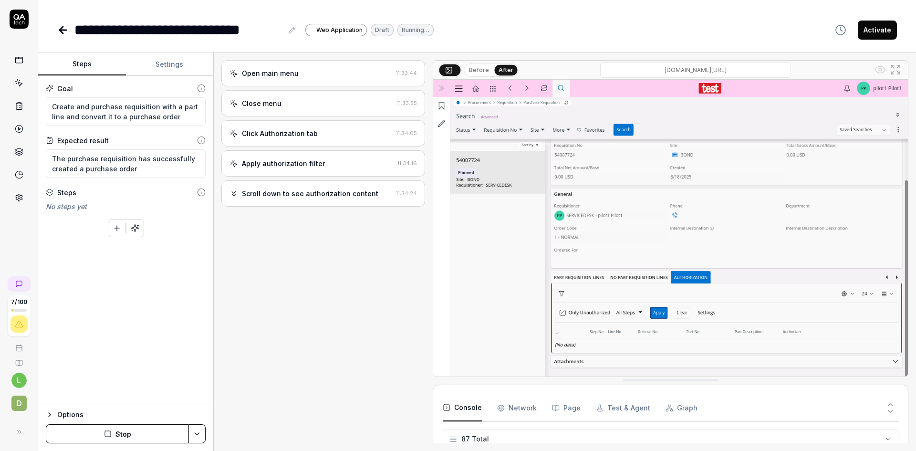
scroll to position [324, 0]
